Goal: Transaction & Acquisition: Purchase product/service

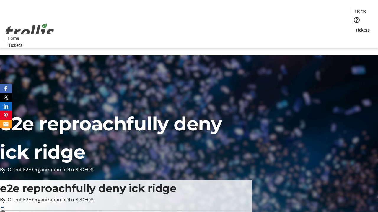
click at [355, 27] on span "Tickets" at bounding box center [362, 30] width 14 height 6
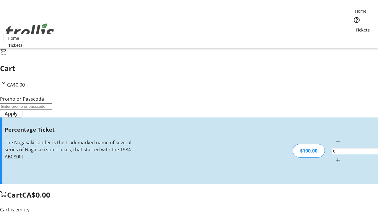
click at [334, 157] on mat-icon "Increment by one" at bounding box center [337, 160] width 7 height 7
type input "1"
type input "BAR"
